Goal: Transaction & Acquisition: Book appointment/travel/reservation

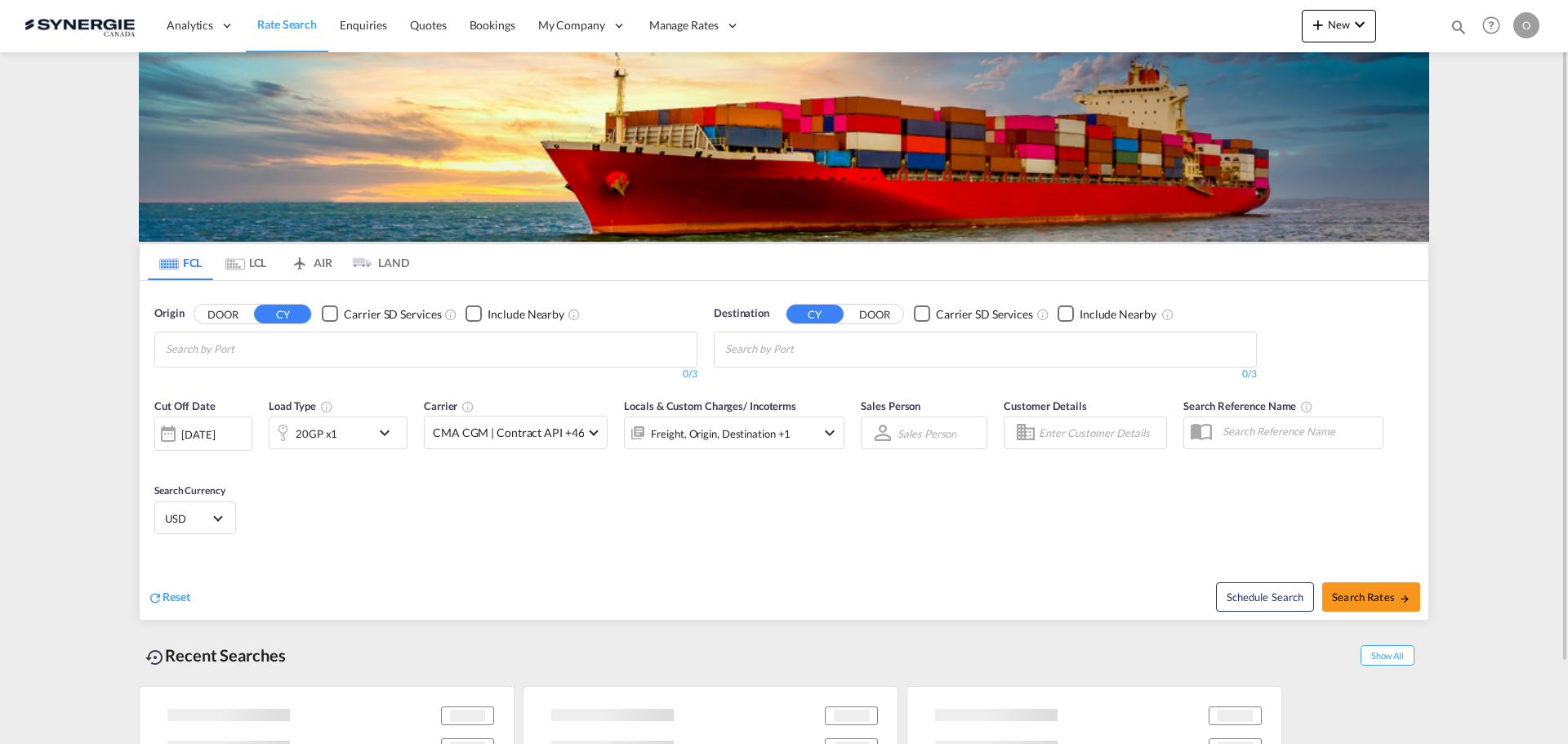
click at [1453, 21] on md-icon "icon-magnify" at bounding box center [1459, 27] width 18 height 18
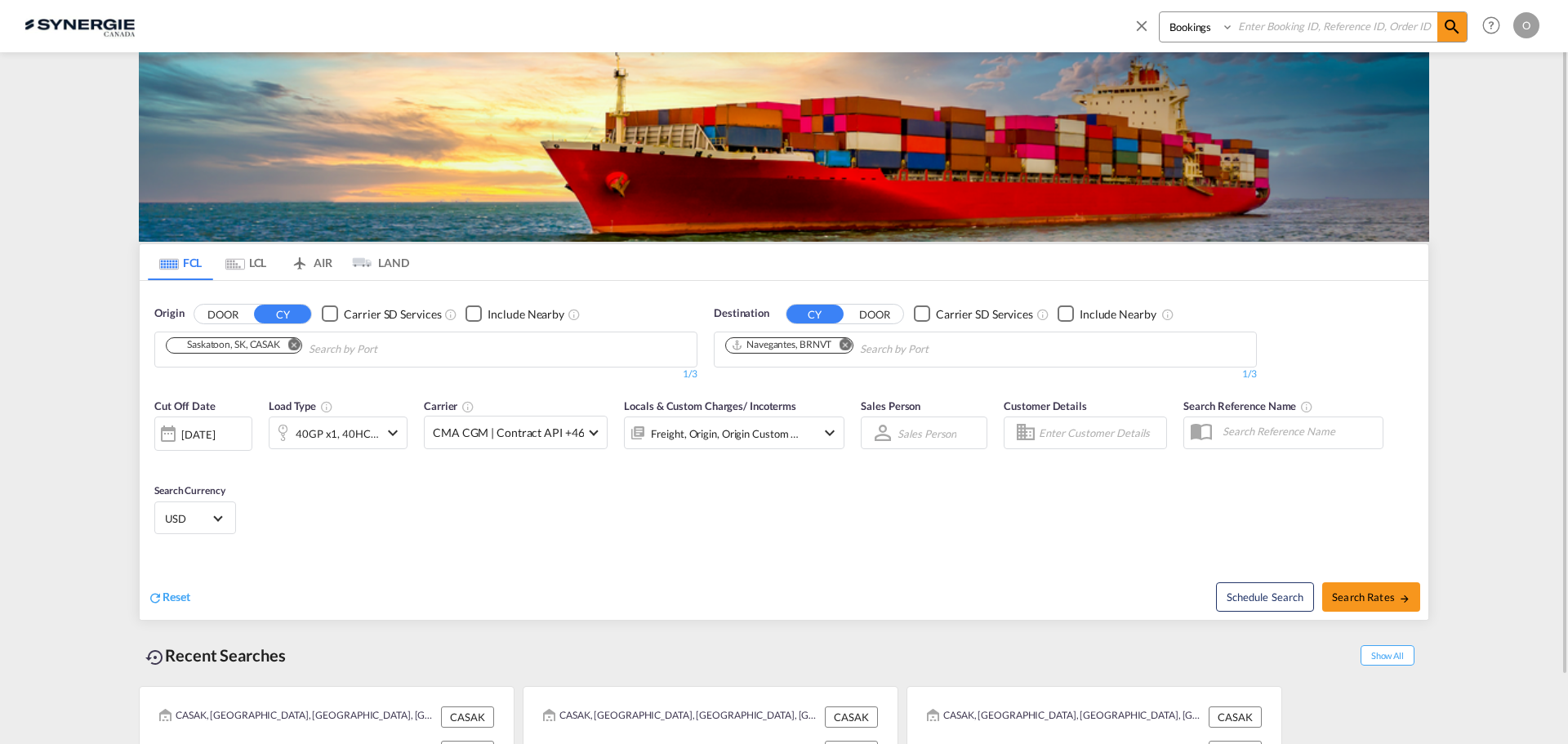
click at [1365, 25] on input at bounding box center [1336, 26] width 203 height 29
paste input "SYC000014654"
type input "SYC000014654"
click at [1190, 23] on select "Bookings Quotes Enquiries" at bounding box center [1199, 27] width 78 height 30
select select "Quotes"
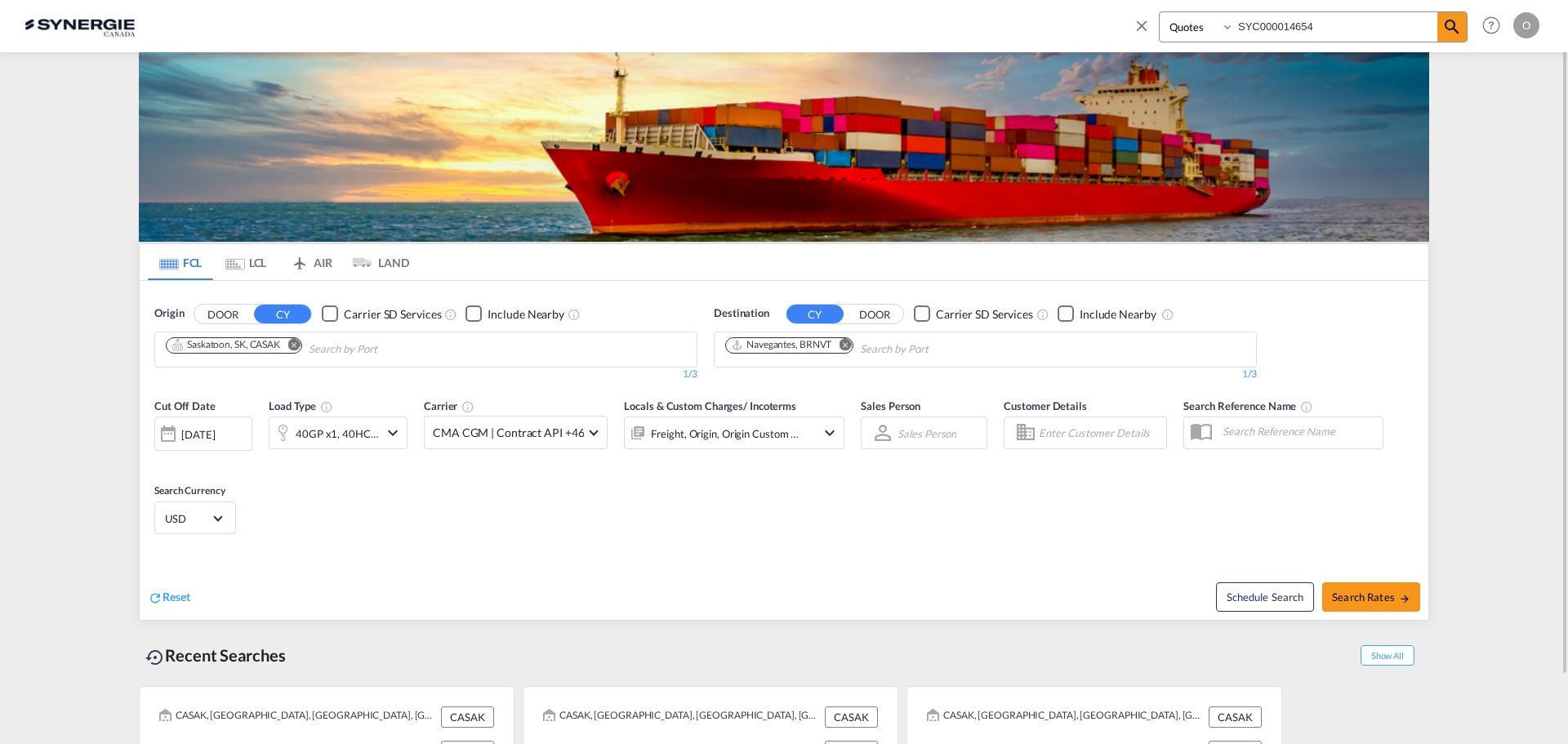
click at [1160, 12] on select "Bookings Quotes Enquiries" at bounding box center [1199, 27] width 78 height 30
click at [1444, 24] on md-icon "icon-magnify" at bounding box center [1453, 27] width 20 height 20
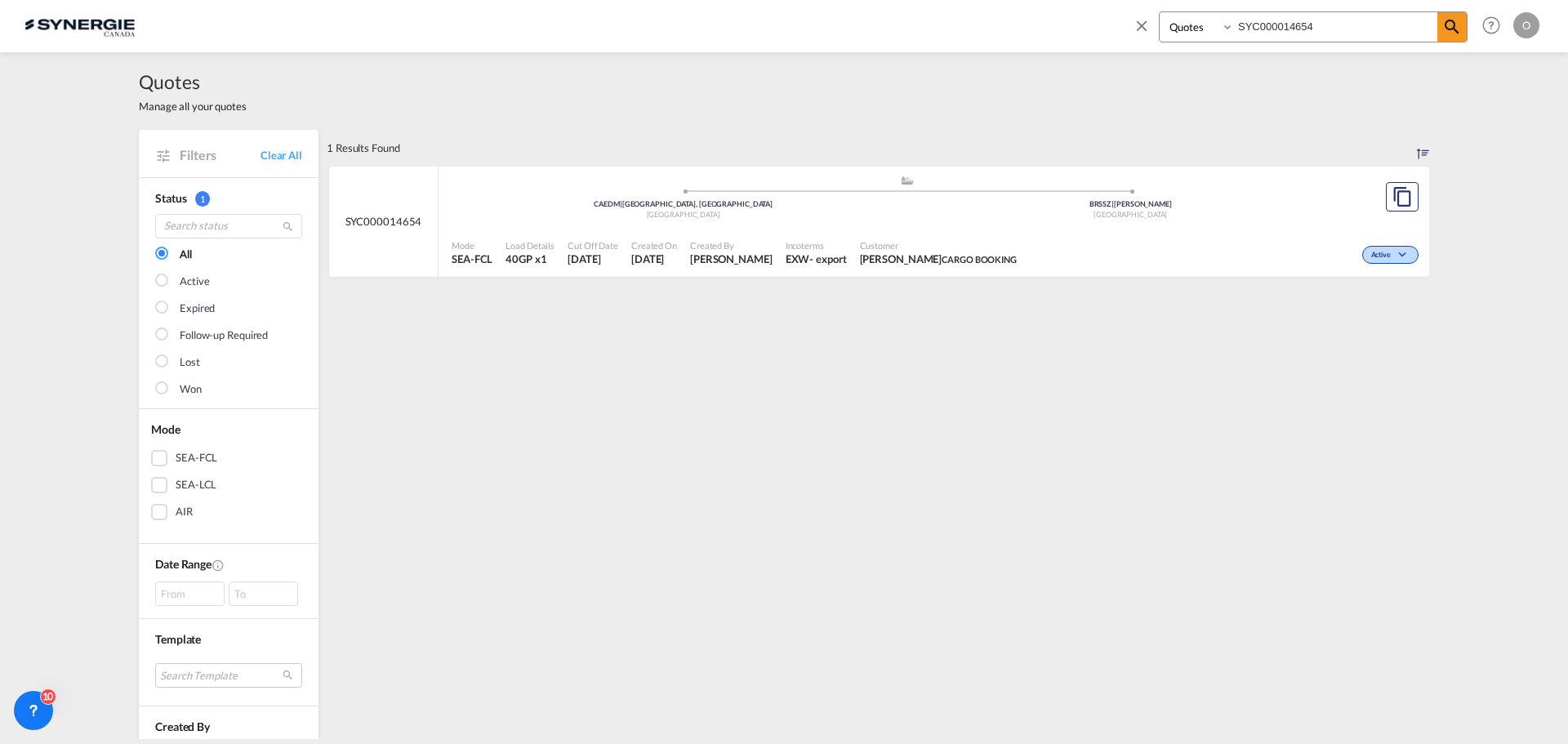
click at [888, 241] on span "Customer" at bounding box center [939, 246] width 157 height 12
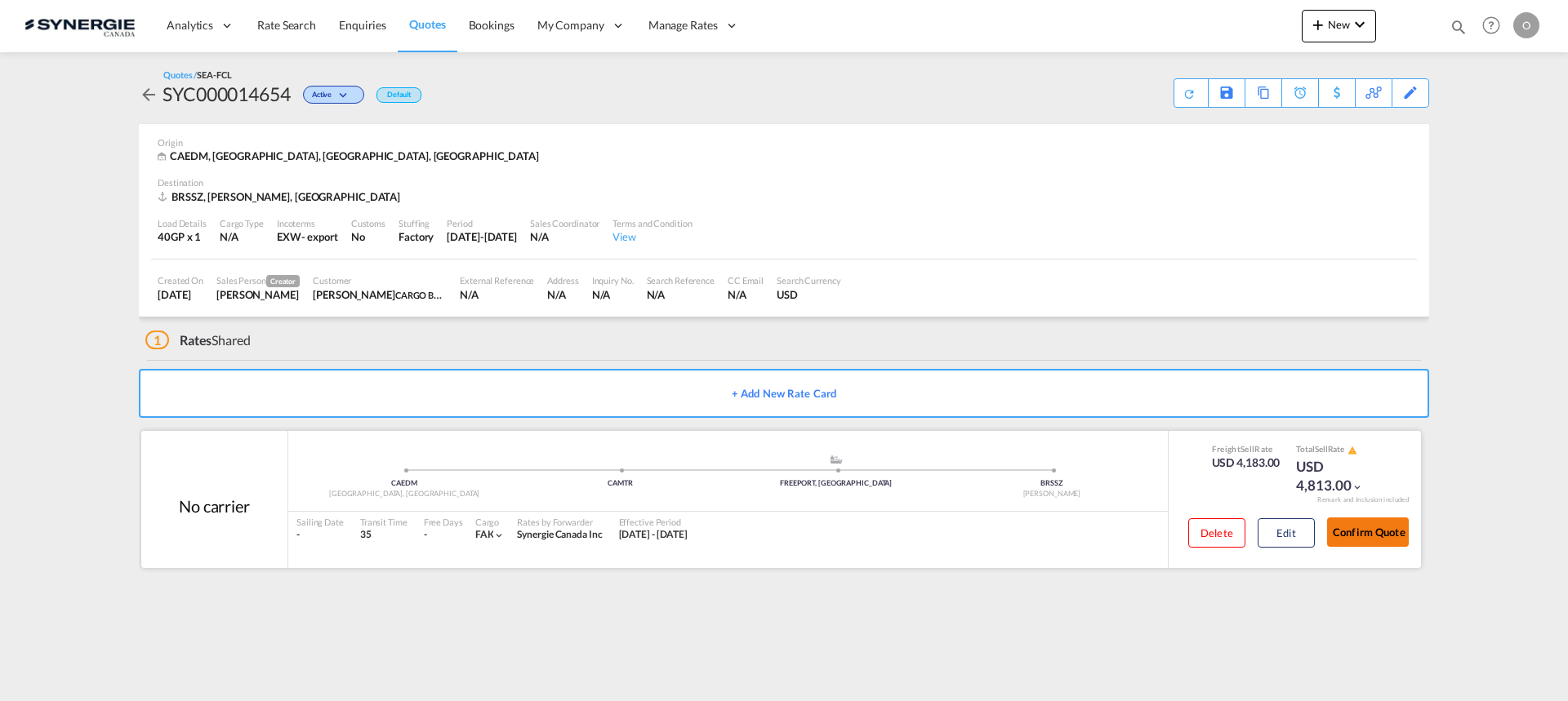
click at [1357, 534] on button "Confirm Quote" at bounding box center [1368, 533] width 82 height 30
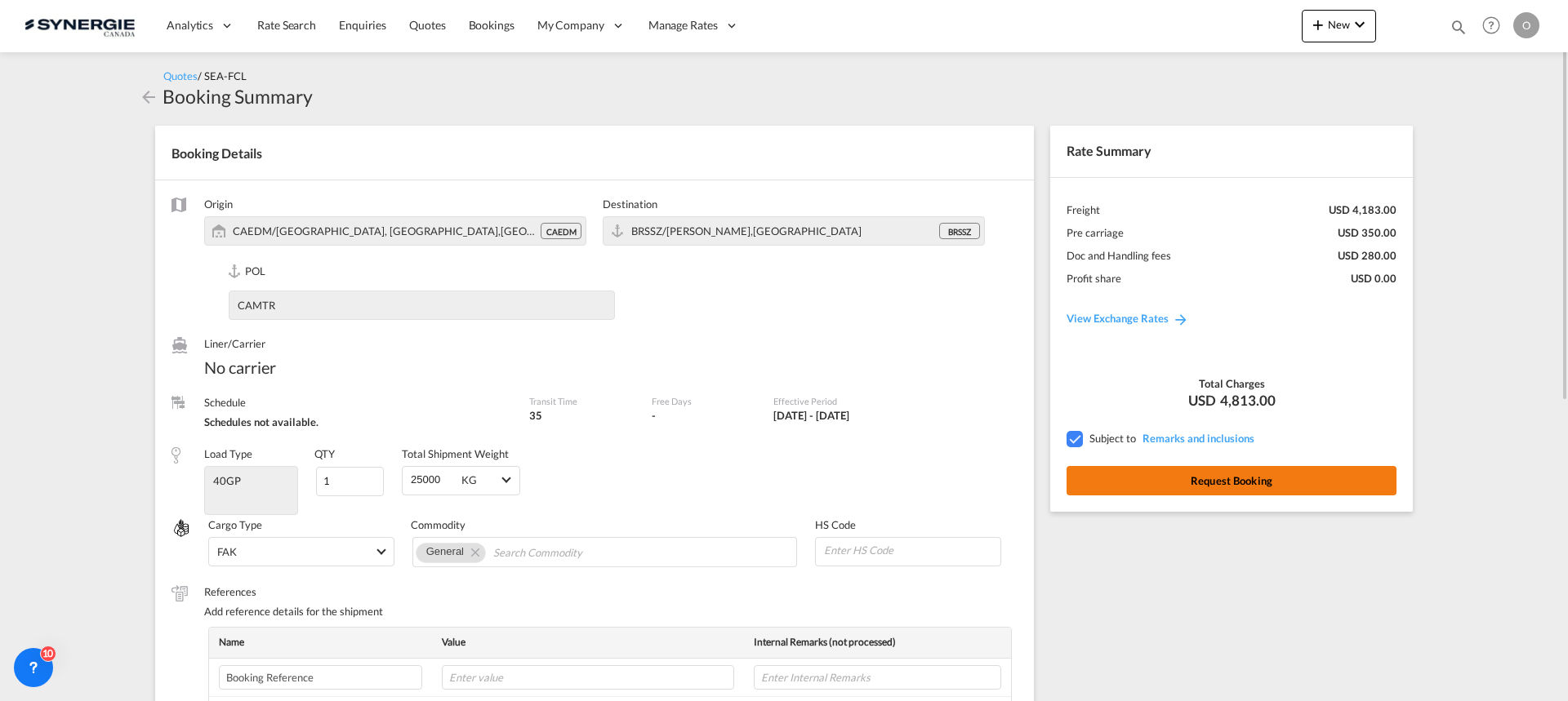
click at [1309, 482] on button "Request Booking" at bounding box center [1232, 481] width 330 height 30
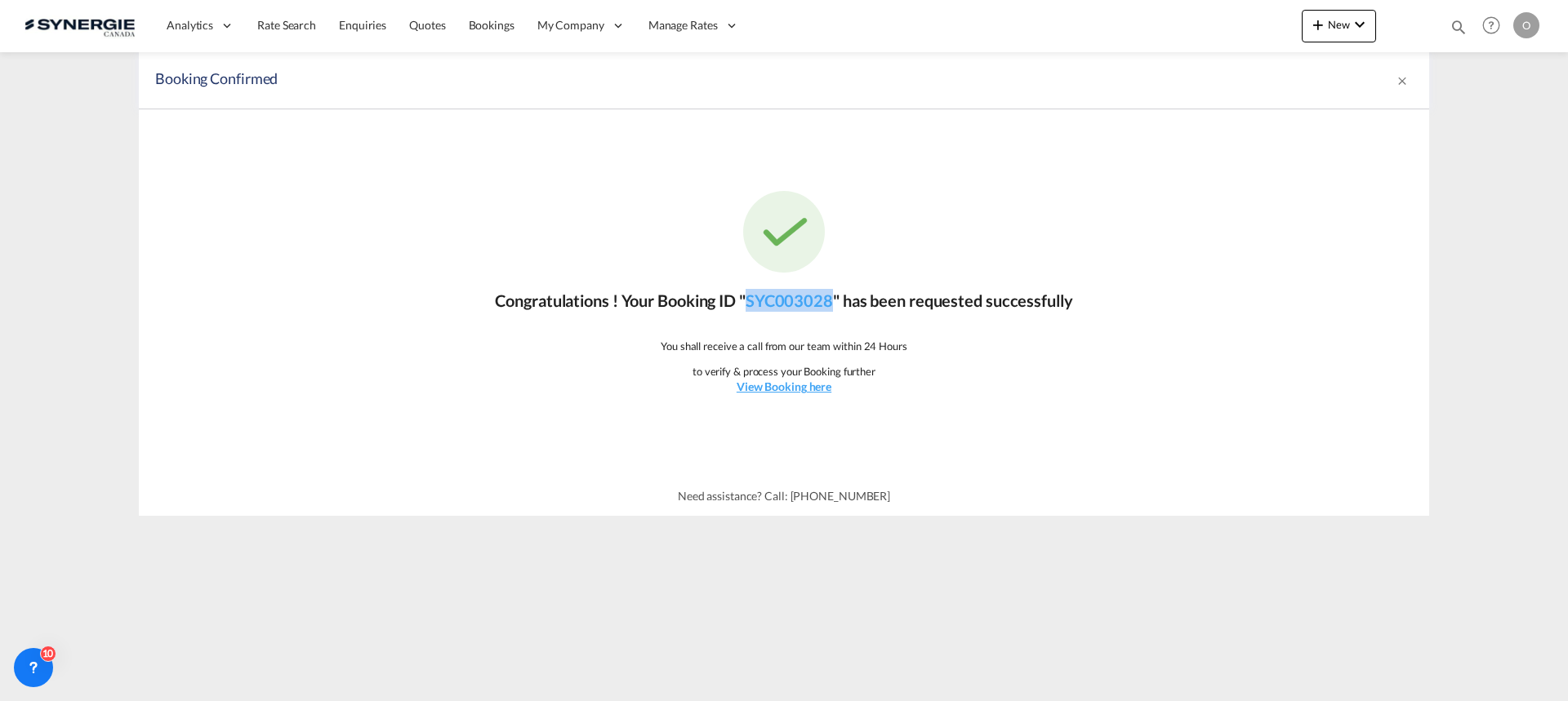
drag, startPoint x: 834, startPoint y: 304, endPoint x: 751, endPoint y: 310, distance: 83.2
click at [751, 310] on p "Congratulations ! Your Booking ID " SYC003028 " has been requested successfully" at bounding box center [784, 300] width 577 height 23
copy link "SYC003028"
click at [824, 308] on link "SYC003028" at bounding box center [790, 300] width 88 height 20
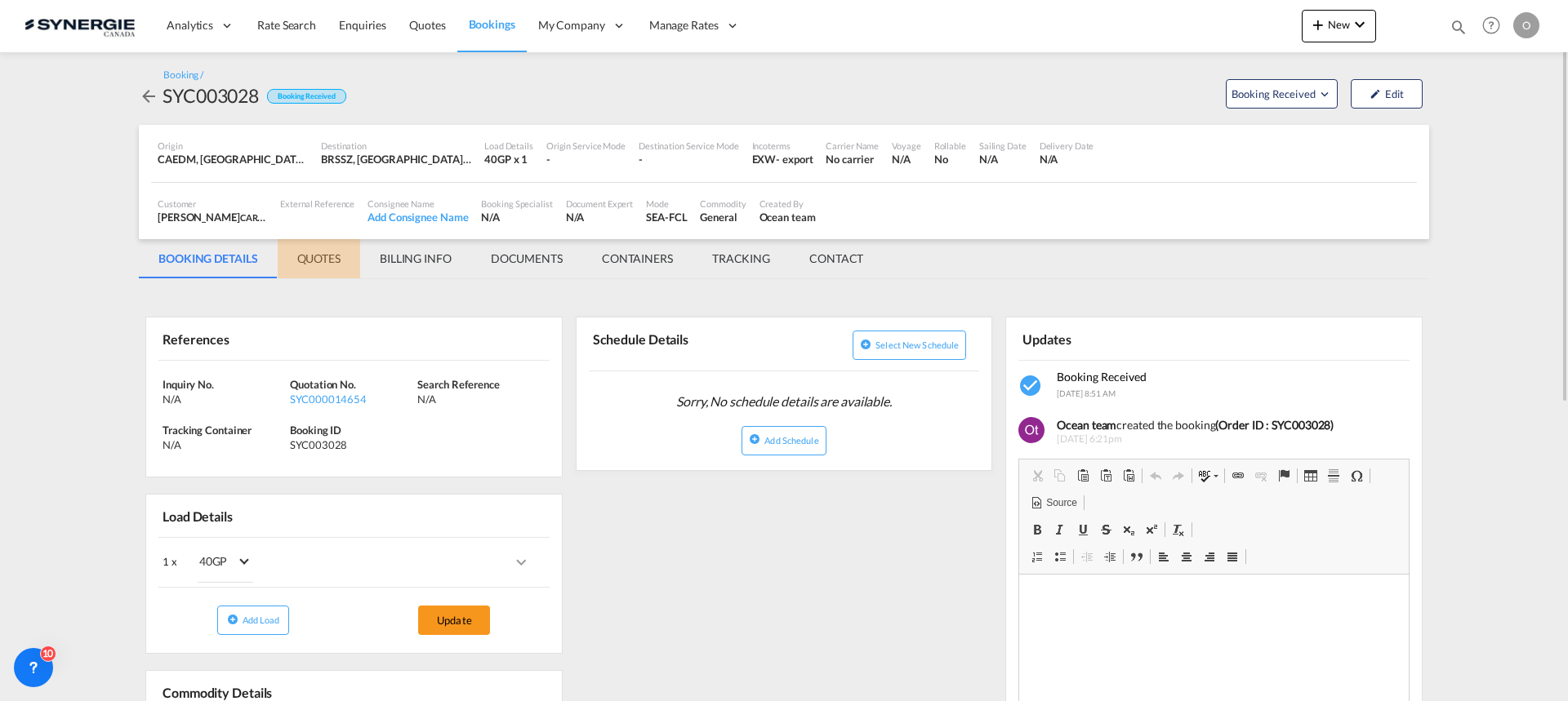
click at [315, 260] on md-tab-item "QUOTES" at bounding box center [318, 259] width 83 height 39
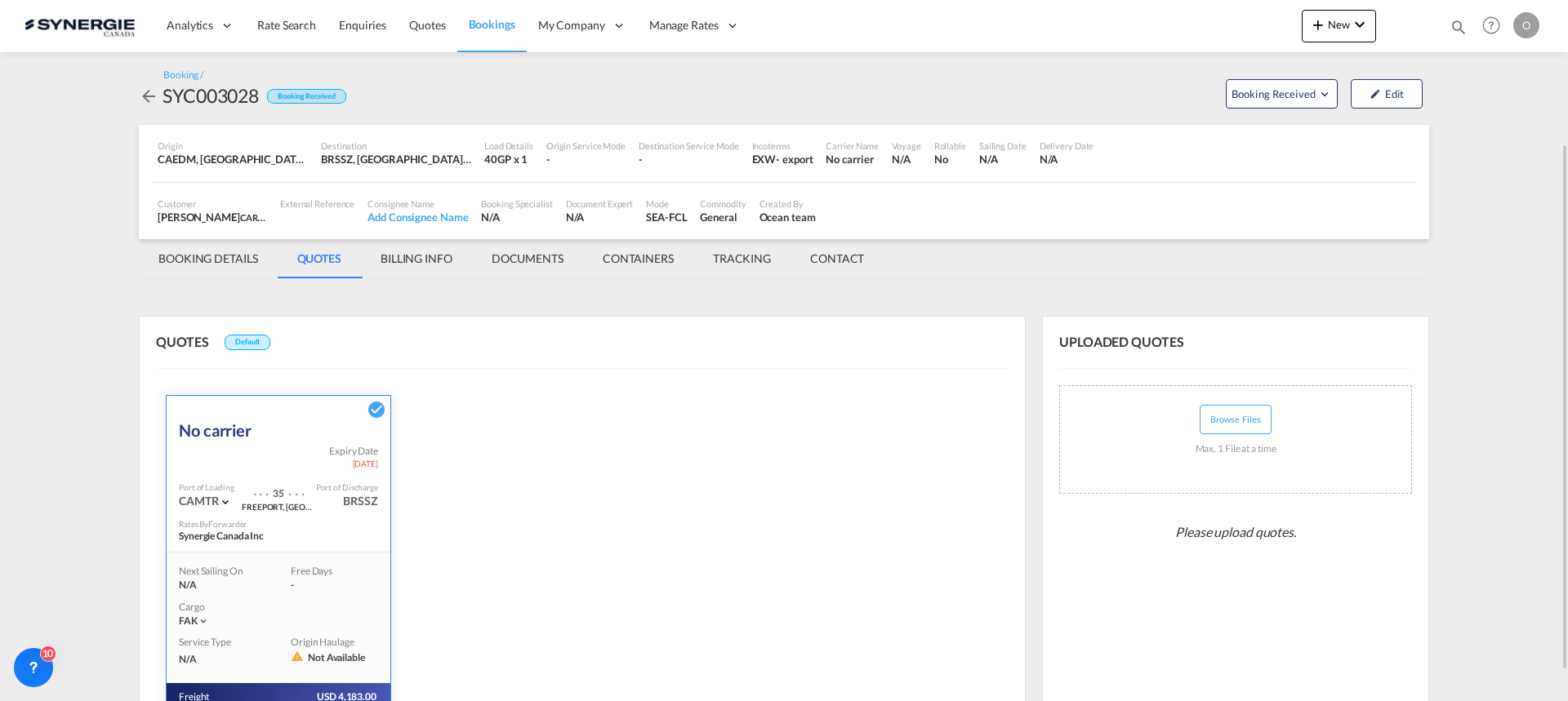
scroll to position [230, 0]
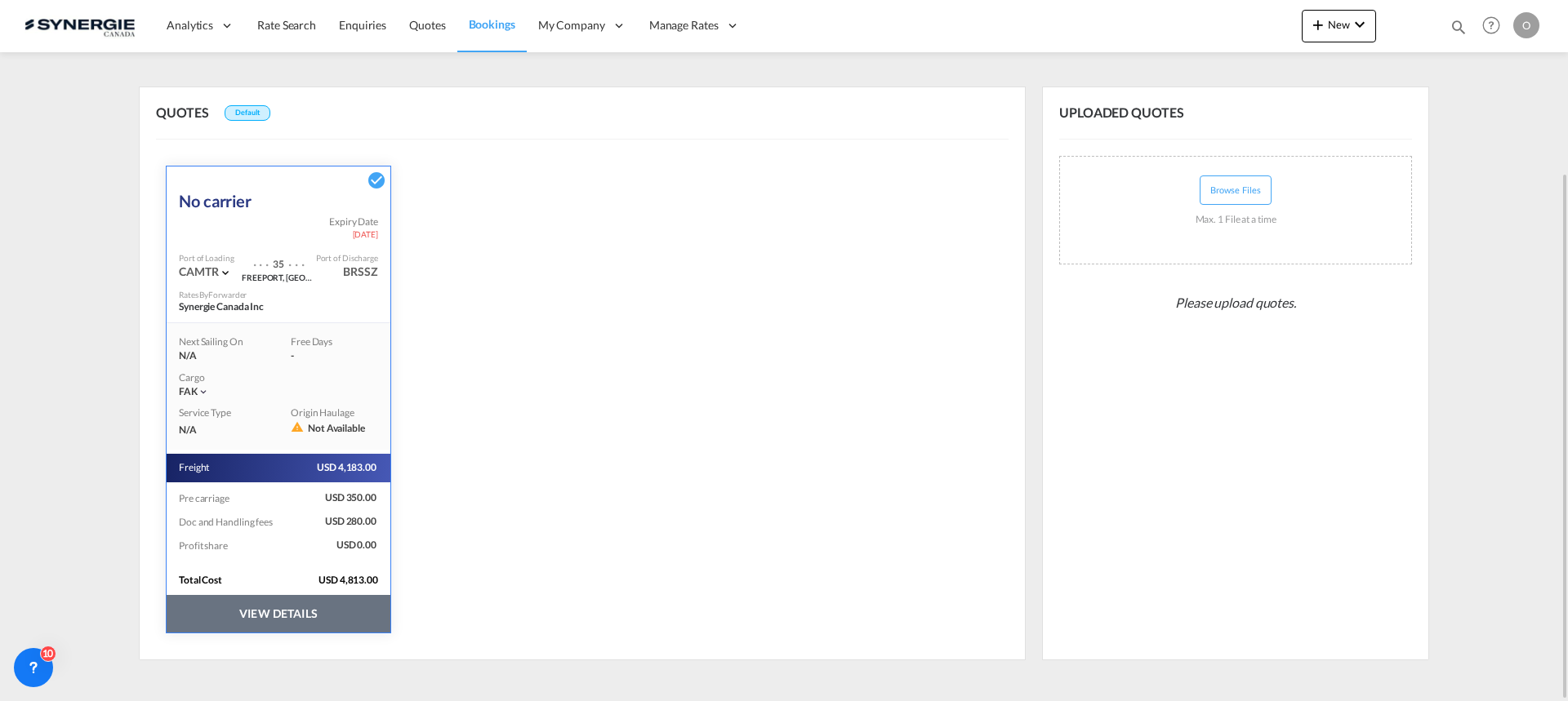
click at [311, 613] on button "VIEW DETAILS" at bounding box center [278, 614] width 224 height 38
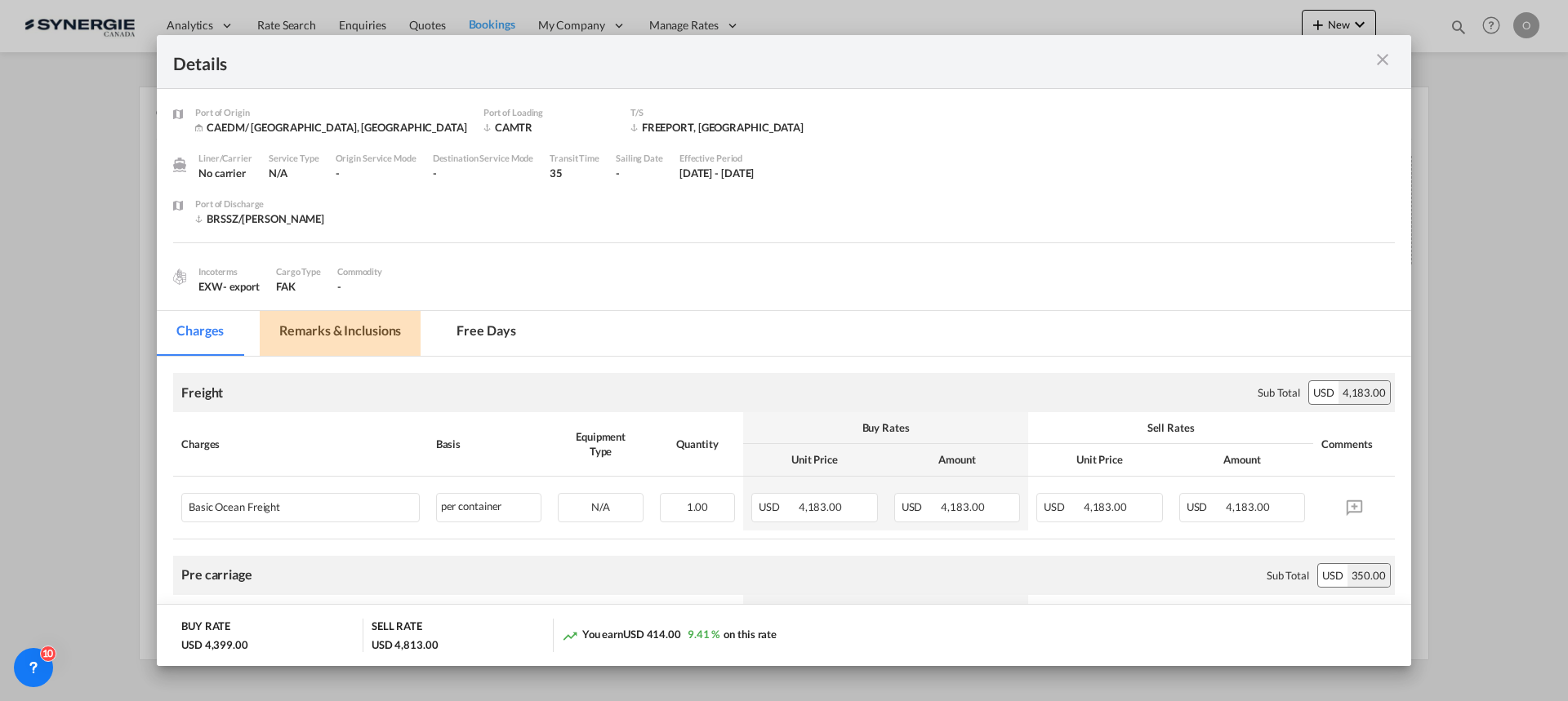
click at [367, 330] on md-tab-item "Remarks & Inclusions" at bounding box center [340, 333] width 161 height 45
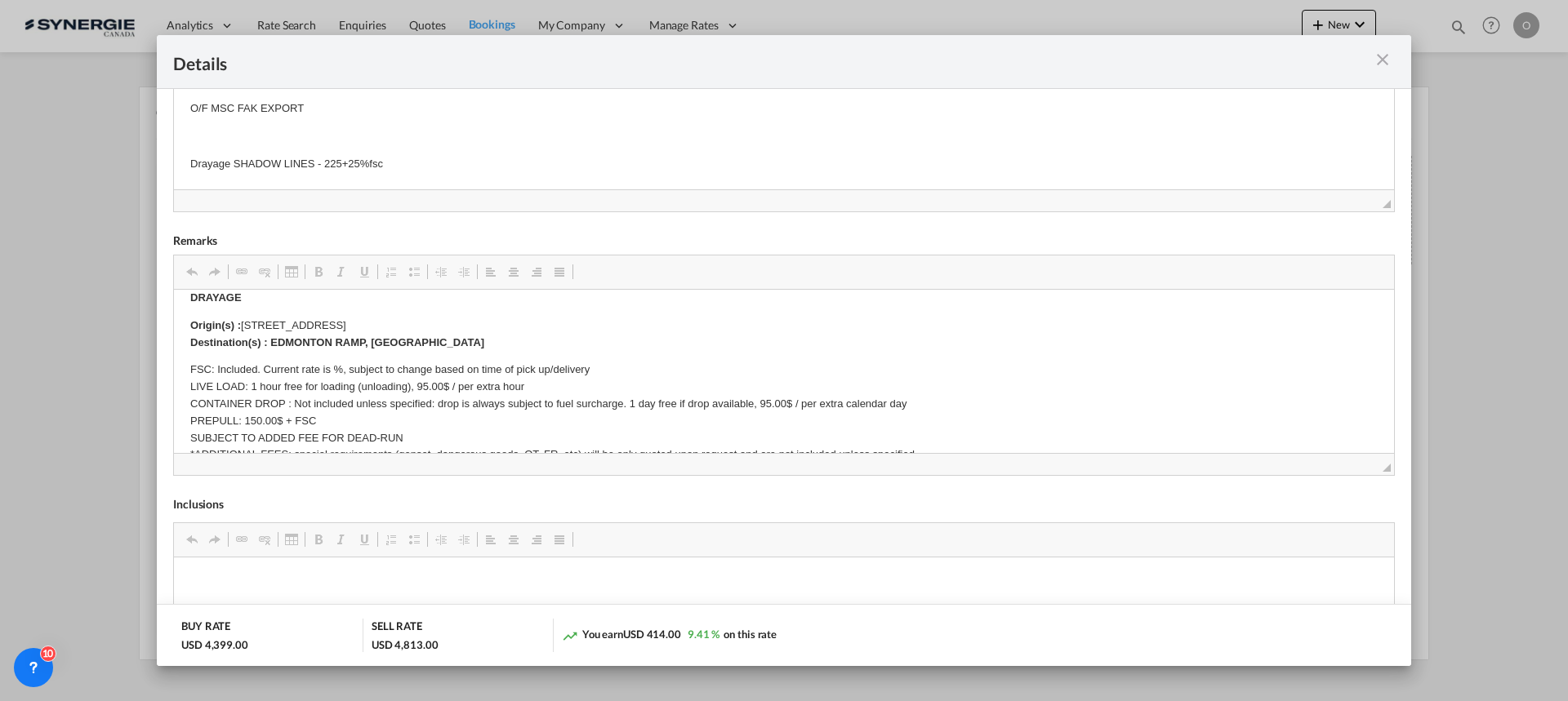
scroll to position [16, 0]
